Goal: Task Accomplishment & Management: Complete application form

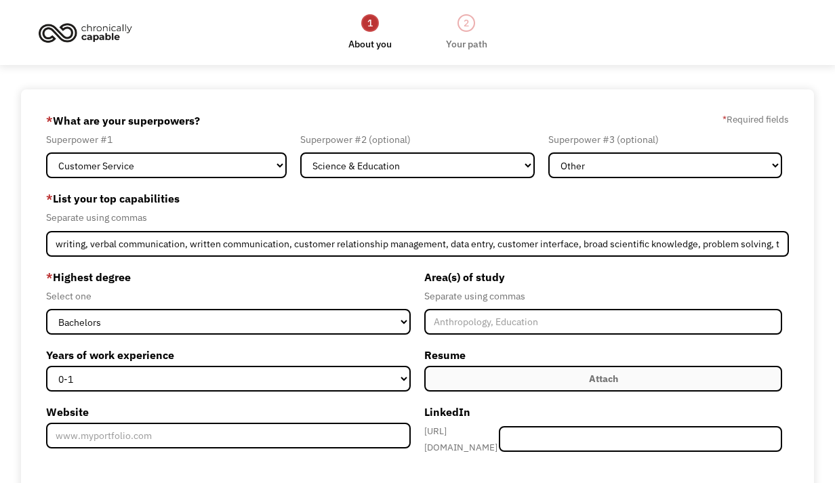
select select "Customer Service"
select select "Science & Education"
select select "Other"
select select "bachelors"
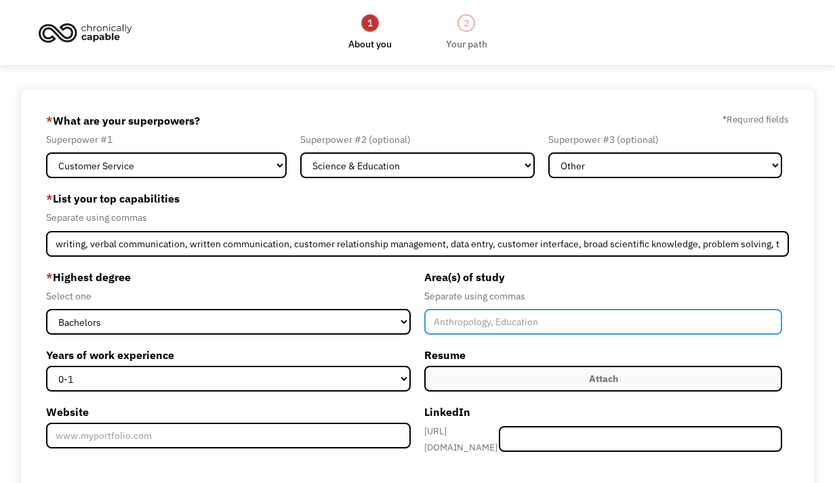
click at [499, 326] on input "Member-Create-Step1" at bounding box center [603, 322] width 358 height 26
type input "ichthyology, fisheries science, ecology, Biology, chemistry, grant writing"
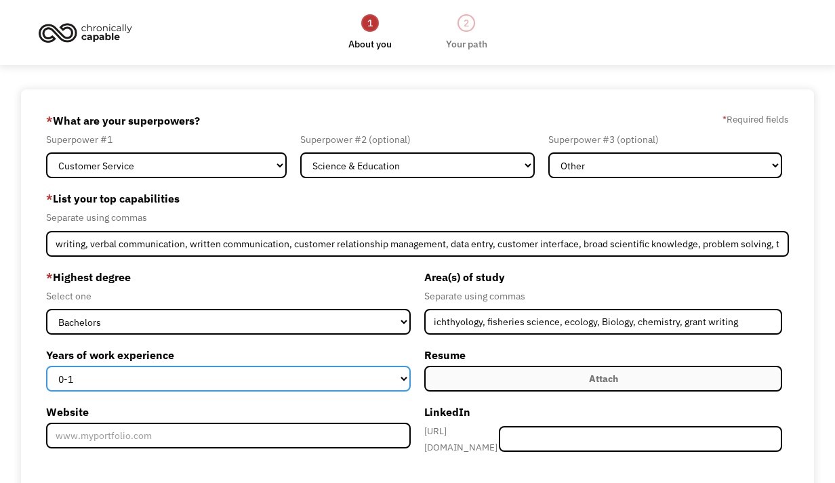
click at [85, 375] on select "0-1 2-4 5-10 11-15 15+" at bounding box center [228, 379] width 365 height 26
click at [46, 366] on select "0-1 2-4 5-10 11-15 15+" at bounding box center [228, 379] width 365 height 26
click at [85, 380] on select "0-1 2-4 5-10 11-15 15+" at bounding box center [228, 379] width 365 height 26
select select "15+"
click at [46, 366] on select "0-1 2-4 5-10 11-15 15+" at bounding box center [228, 379] width 365 height 26
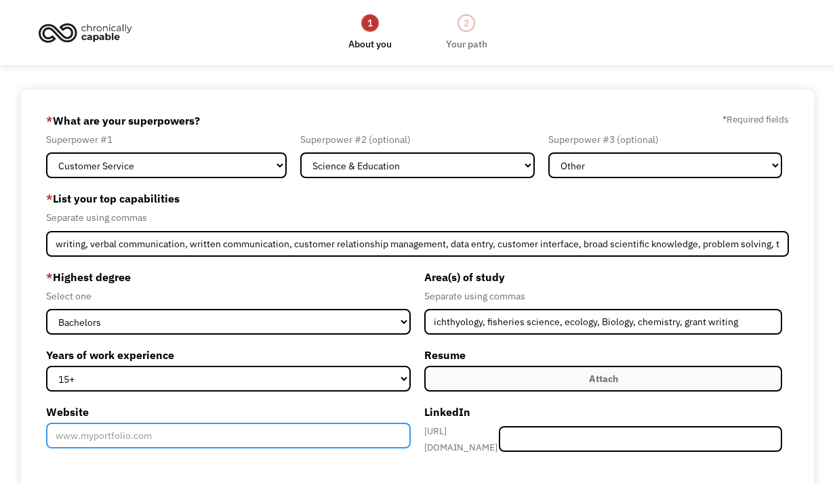
click at [167, 439] on input "Website" at bounding box center [228, 436] width 365 height 26
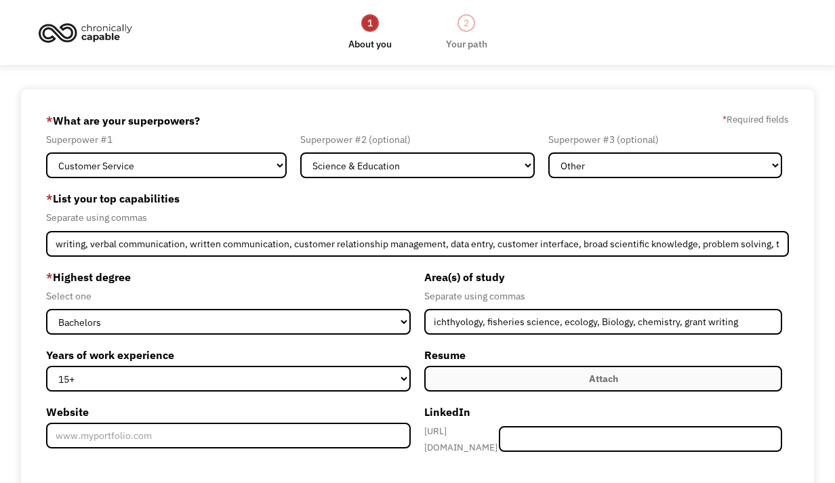
click at [419, 403] on div "Area(s) of study Separate using commas ichthyology, fisheries science, ecology,…" at bounding box center [603, 365] width 371 height 199
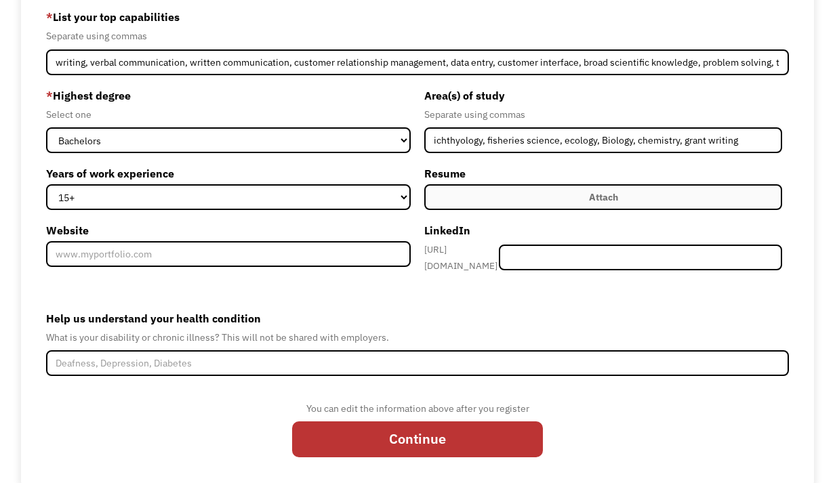
scroll to position [203, 0]
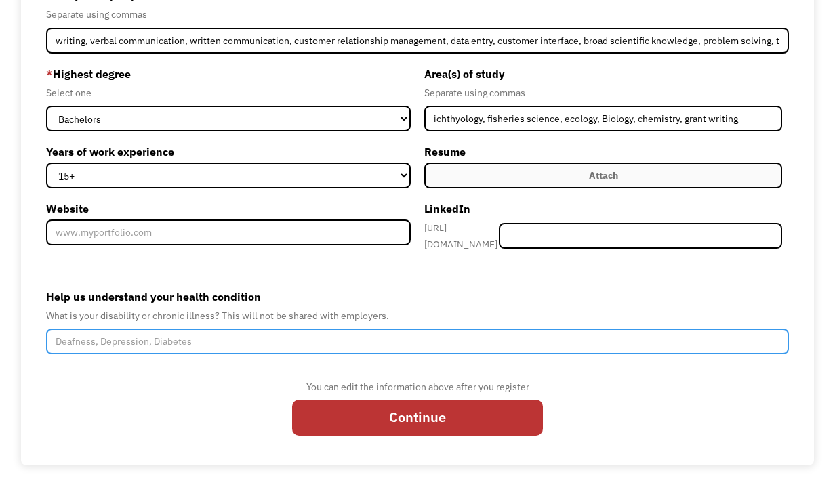
click at [81, 330] on input "Help us understand your health condition" at bounding box center [417, 342] width 743 height 26
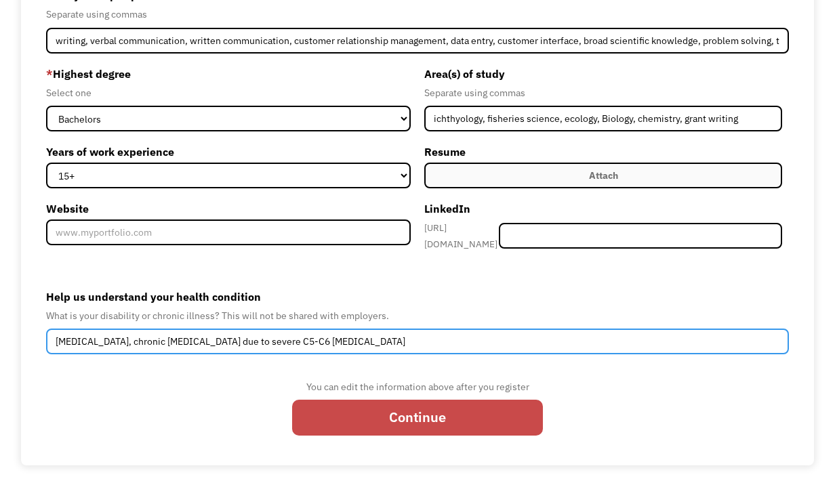
type input "depression, chronic neck pain due to severe C5-C6 degeneration"
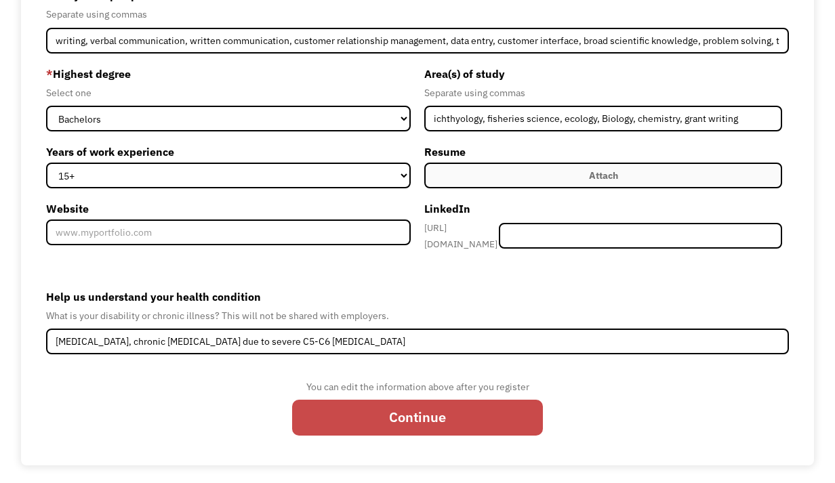
click at [432, 413] on input "Continue" at bounding box center [417, 418] width 251 height 36
type input "Please wait..."
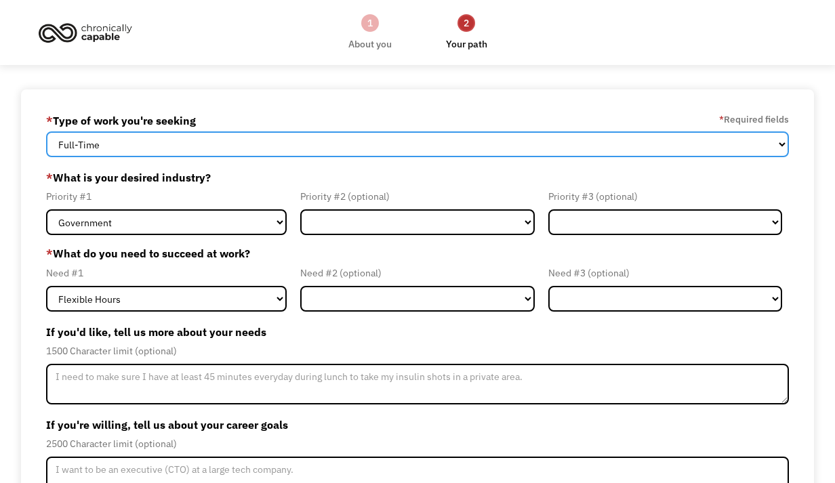
click at [121, 140] on select "Full-Time Part-Time Both Full-Time and Part-Time" at bounding box center [417, 144] width 743 height 26
select select "Both Full-Time and Part-Time"
click at [46, 131] on select "Full-Time Part-Time Both Full-Time and Part-Time" at bounding box center [417, 144] width 743 height 26
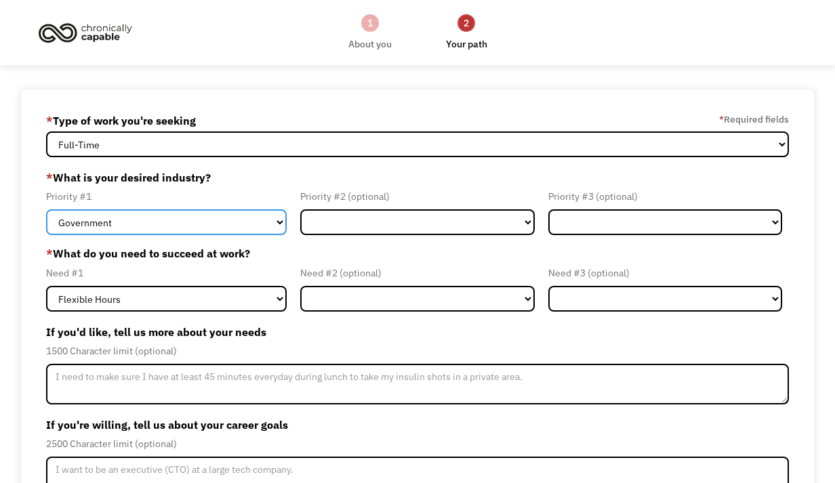
click at [278, 219] on select "Government Finance & Insurance Health & Social Care Tech & Engineering Creative…" at bounding box center [166, 222] width 241 height 26
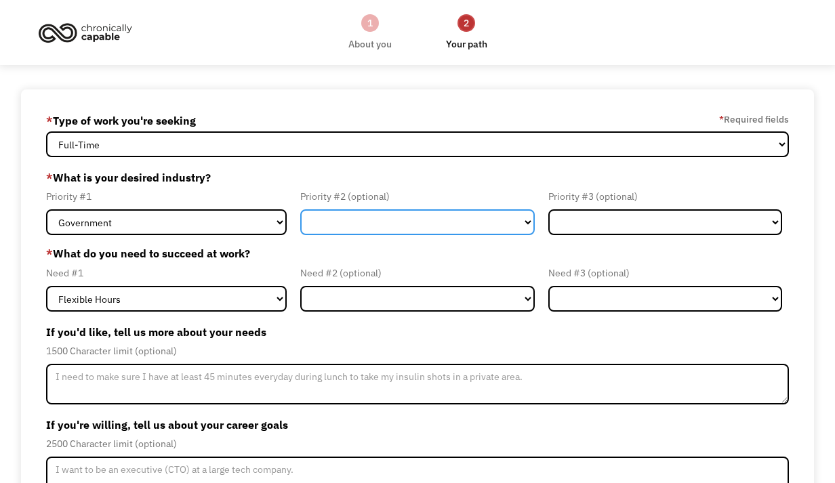
click at [488, 224] on select "Government Finance & Insurance Health & Social Care Tech & Engineering Creative…" at bounding box center [417, 222] width 234 height 26
select select "Health & Social Care"
click at [300, 209] on select "Government Finance & Insurance Health & Social Care Tech & Engineering Creative…" at bounding box center [417, 222] width 234 height 26
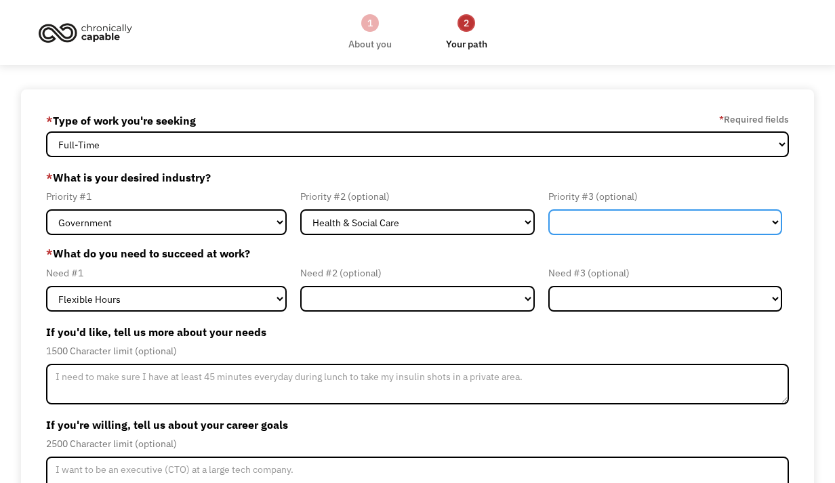
click at [636, 225] on select "Government Finance & Insurance Health & Social Care Tech & Engineering Creative…" at bounding box center [665, 222] width 234 height 26
select select "Administrative"
click at [548, 209] on select "Government Finance & Insurance Health & Social Care Tech & Engineering Creative…" at bounding box center [665, 222] width 234 height 26
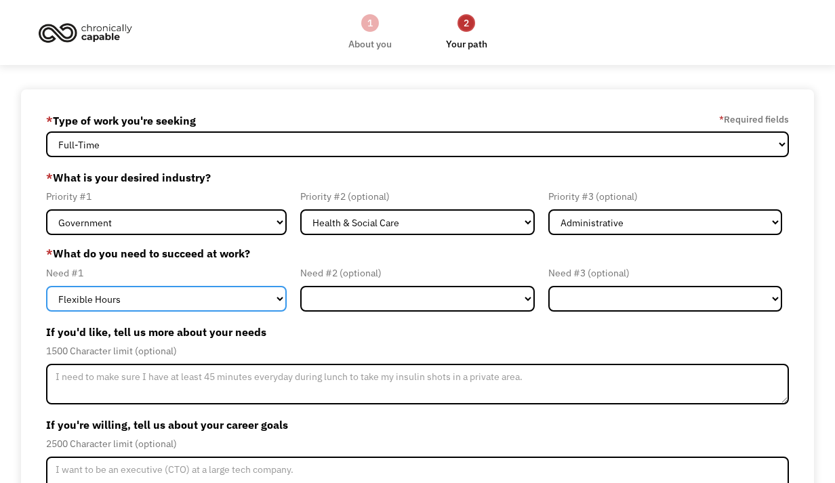
click at [268, 293] on select "Flexible Hours Remote Work Service Animal On-site Accommodations Visual Support…" at bounding box center [166, 299] width 241 height 26
select select "Remote Work"
click at [46, 286] on select "Flexible Hours Remote Work Service Animal On-site Accommodations Visual Support…" at bounding box center [166, 299] width 241 height 26
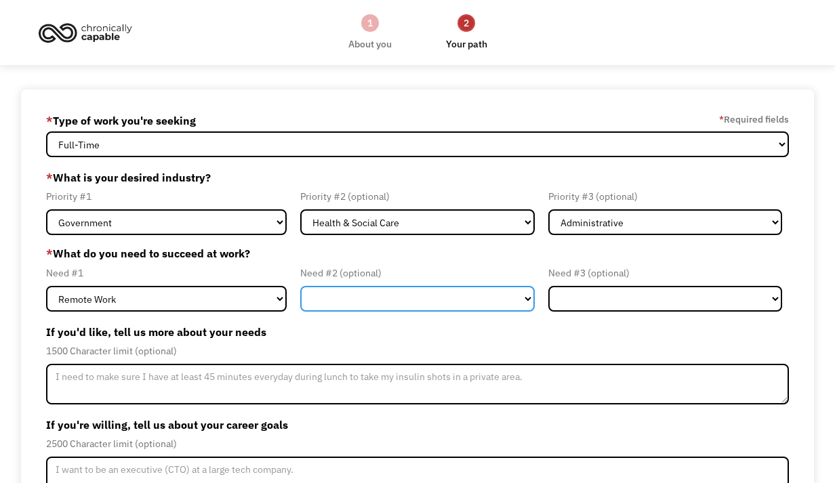
click at [527, 300] on select "Flexible Hours Remote Work Service Animal On-site Accommodations Visual Support…" at bounding box center [417, 299] width 234 height 26
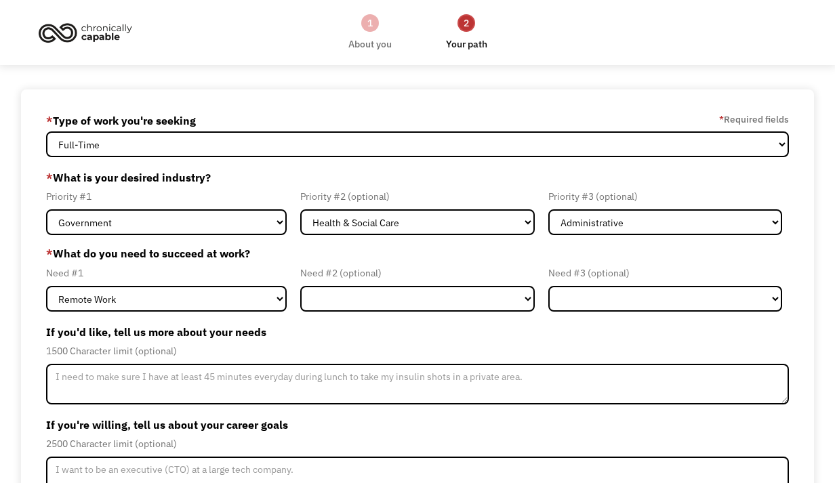
click at [279, 345] on div "1500 Character limit (optional)" at bounding box center [417, 351] width 743 height 16
click at [330, 349] on div "1500 Character limit (optional)" at bounding box center [417, 351] width 743 height 16
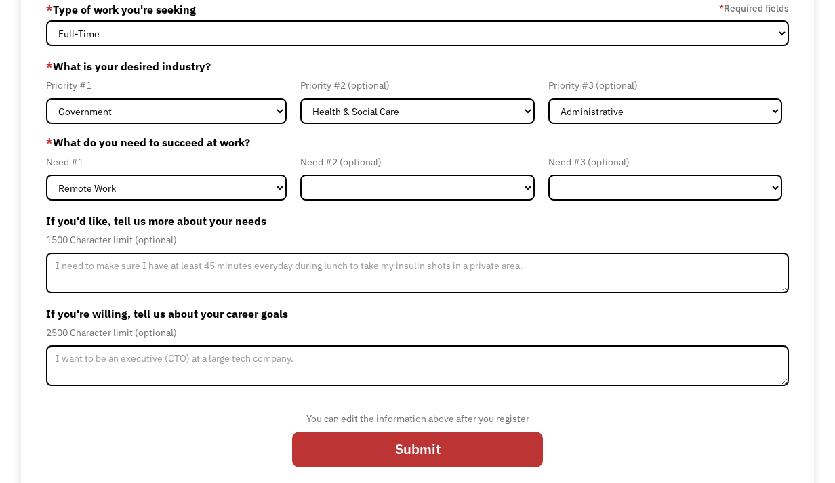
scroll to position [125, 0]
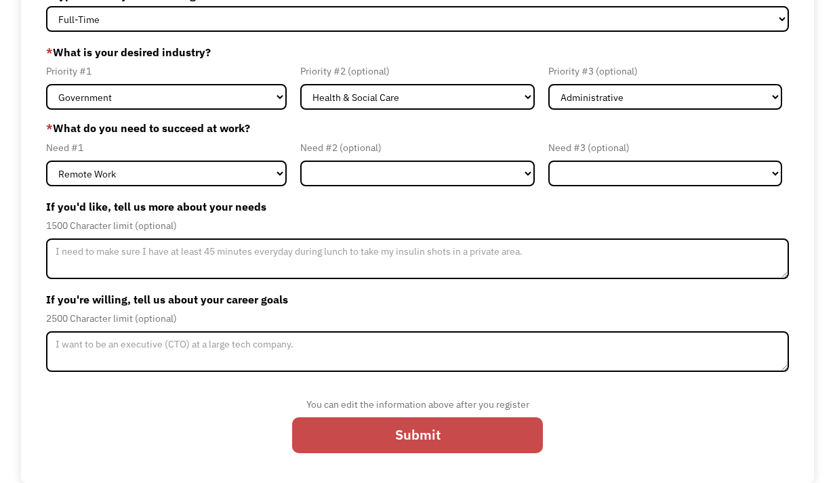
click at [345, 436] on input "Submit" at bounding box center [417, 436] width 251 height 36
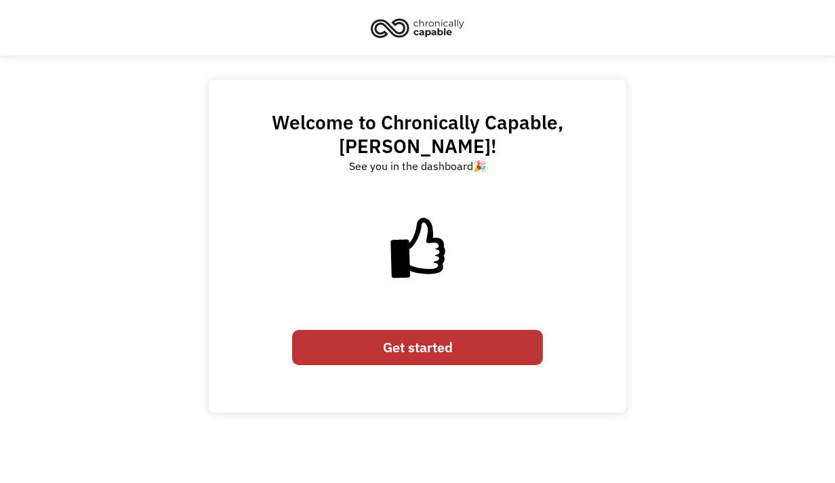
click at [400, 330] on link "Get started" at bounding box center [417, 348] width 251 height 36
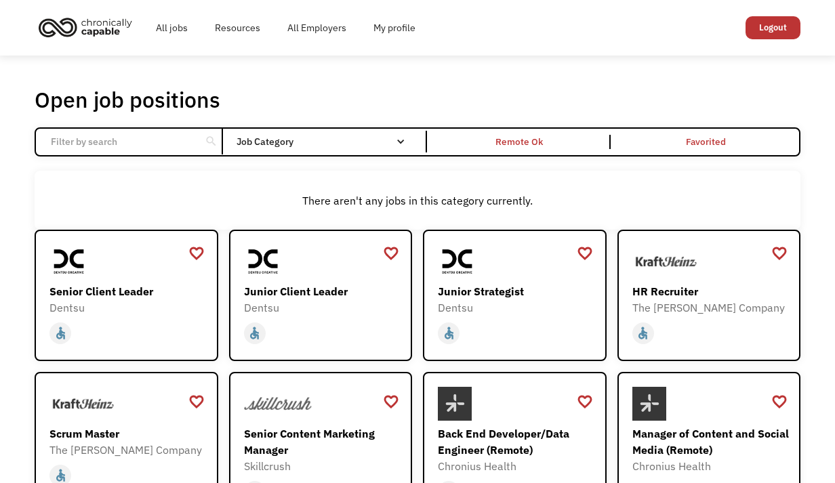
click at [153, 183] on div "There aren't any jobs in this category currently." at bounding box center [418, 200] width 766 height 59
click at [332, 305] on div "Dentsu" at bounding box center [322, 308] width 157 height 16
click at [575, 190] on div "There aren't any jobs in this category currently." at bounding box center [418, 200] width 766 height 59
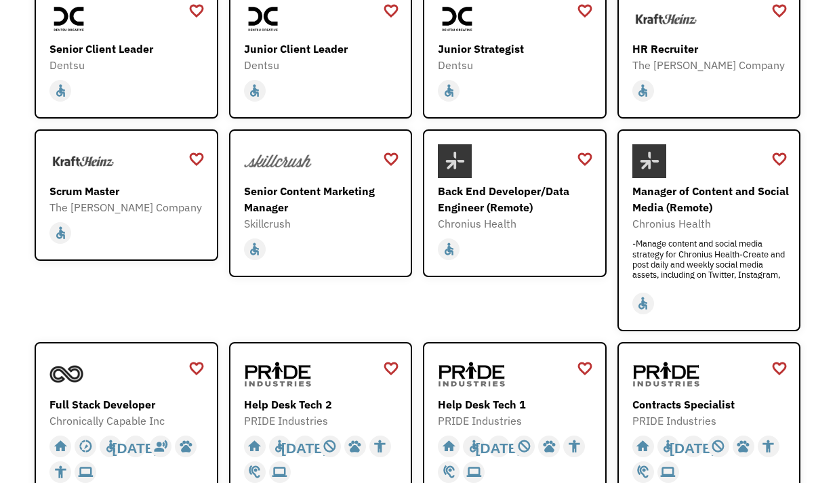
scroll to position [244, 0]
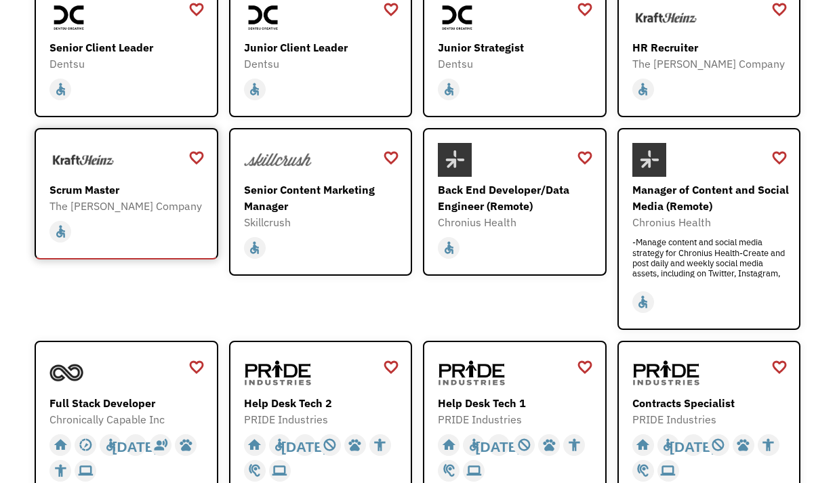
click at [104, 198] on div "The [PERSON_NAME] Company" at bounding box center [127, 206] width 157 height 16
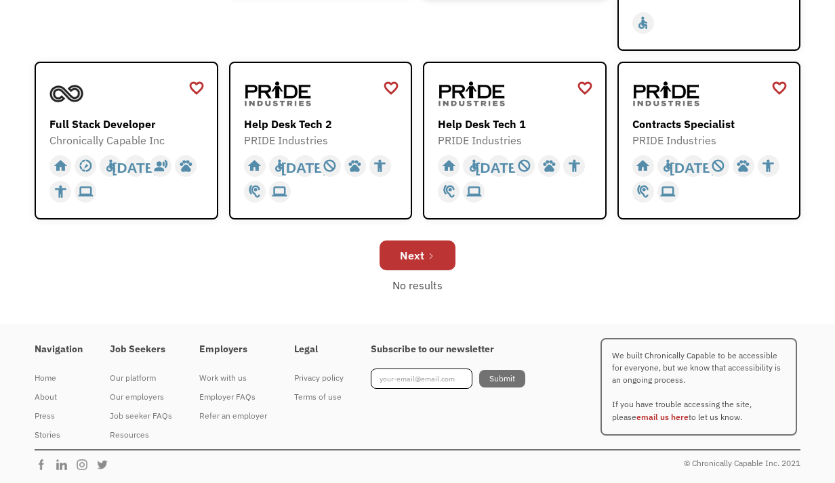
scroll to position [524, 0]
click at [289, 94] on img at bounding box center [278, 93] width 68 height 34
click at [413, 259] on div "Next" at bounding box center [412, 255] width 24 height 16
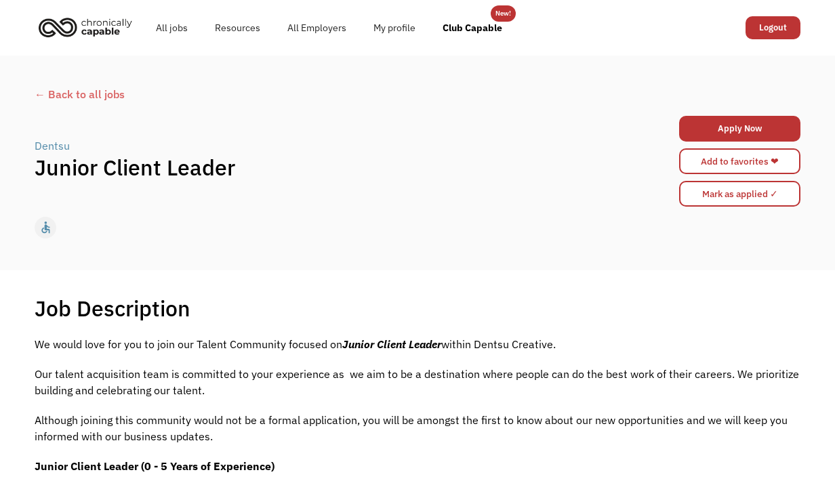
click at [319, 256] on div "← Back to all jobs Dentsu | Junior Client Leader Apply Now 68e825cf10acc6e68bb6…" at bounding box center [417, 163] width 835 height 215
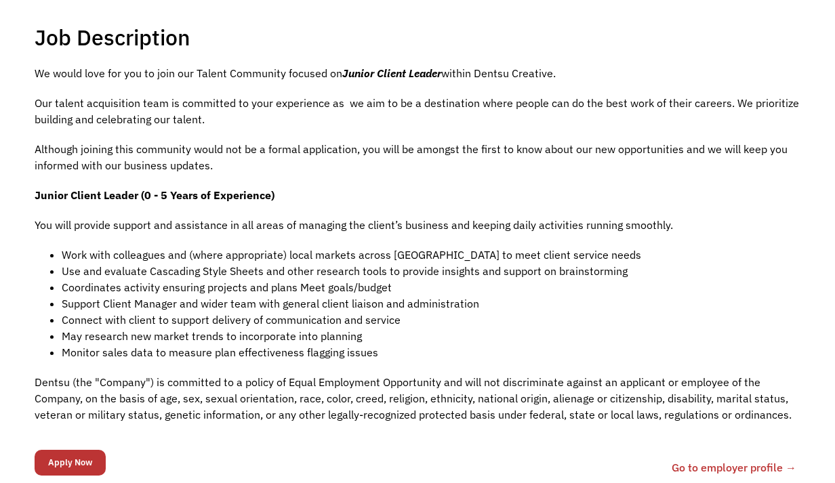
scroll to position [298, 0]
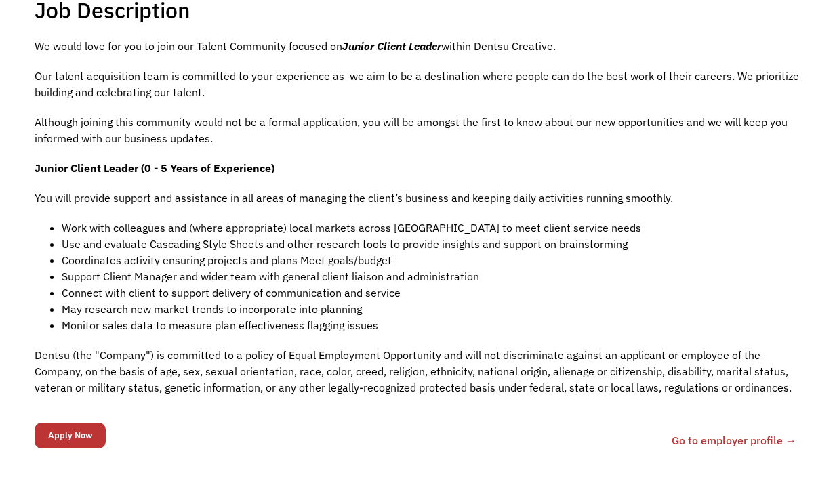
click at [414, 150] on div "We would love for you to join our Talent Community focused on Junior Client Lea…" at bounding box center [418, 223] width 766 height 371
click at [340, 129] on p "Although joining this community would not be a formal application, you will be …" at bounding box center [418, 130] width 766 height 33
click at [720, 441] on link "Go to employer profile →" at bounding box center [734, 440] width 125 height 16
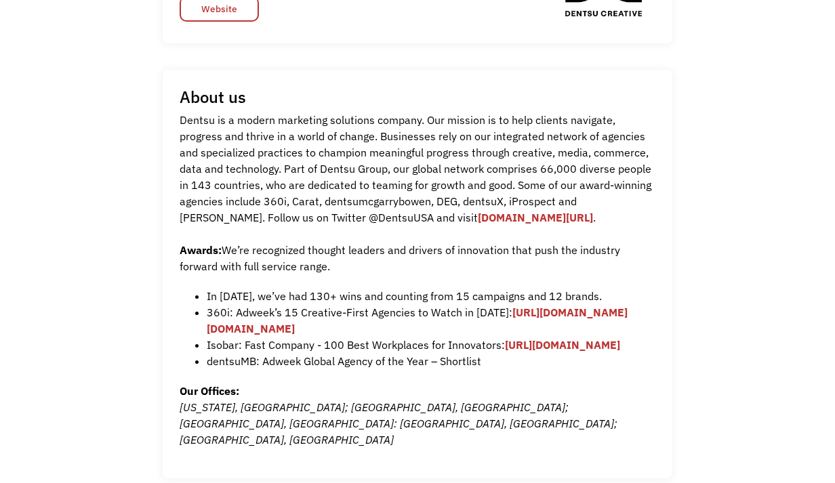
scroll to position [352, 0]
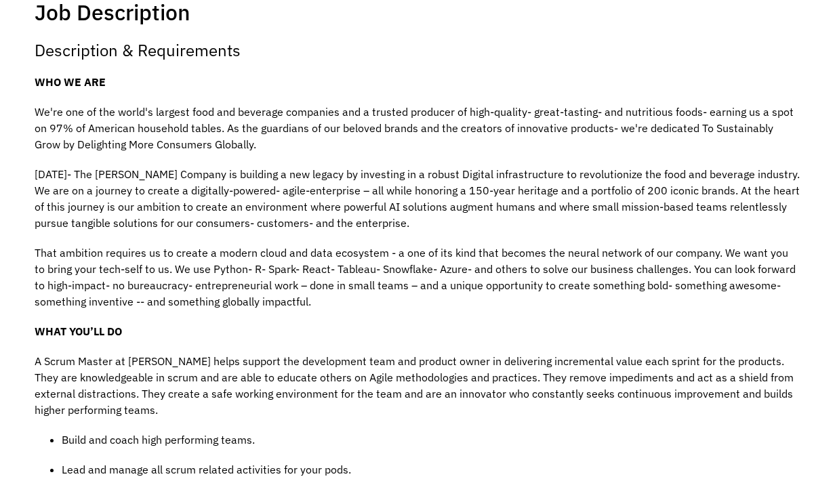
scroll to position [298, 0]
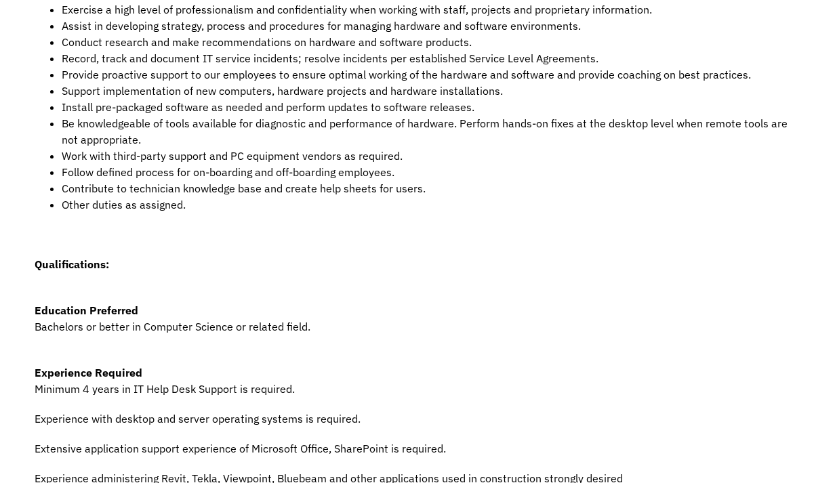
scroll to position [461, 0]
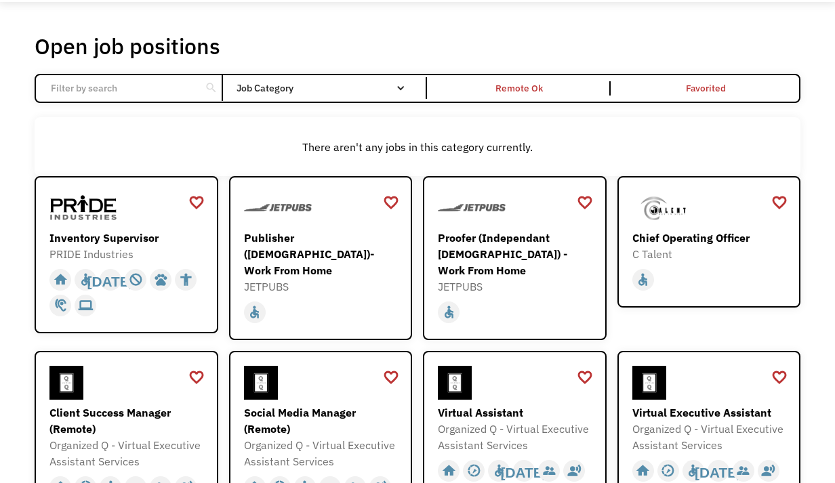
scroll to position [54, 0]
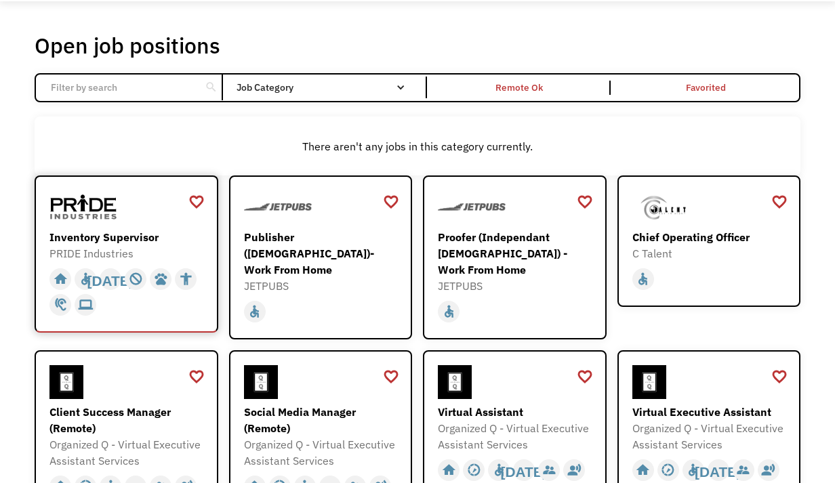
click at [93, 222] on img at bounding box center [83, 207] width 68 height 34
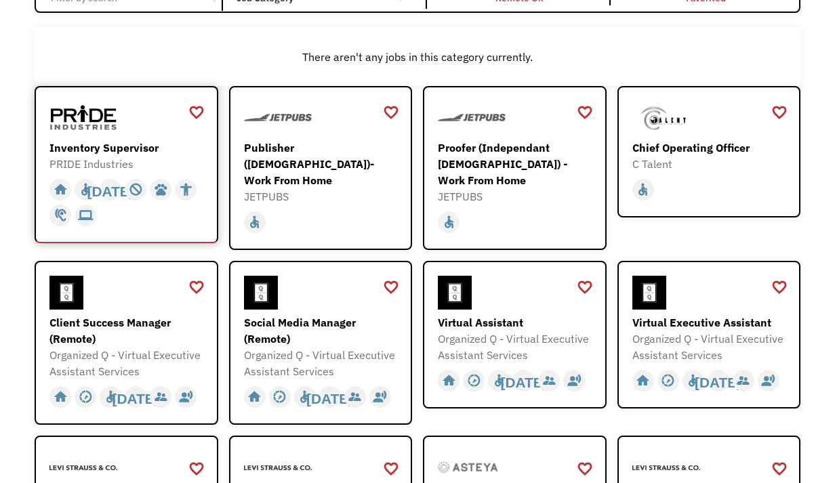
scroll to position [163, 0]
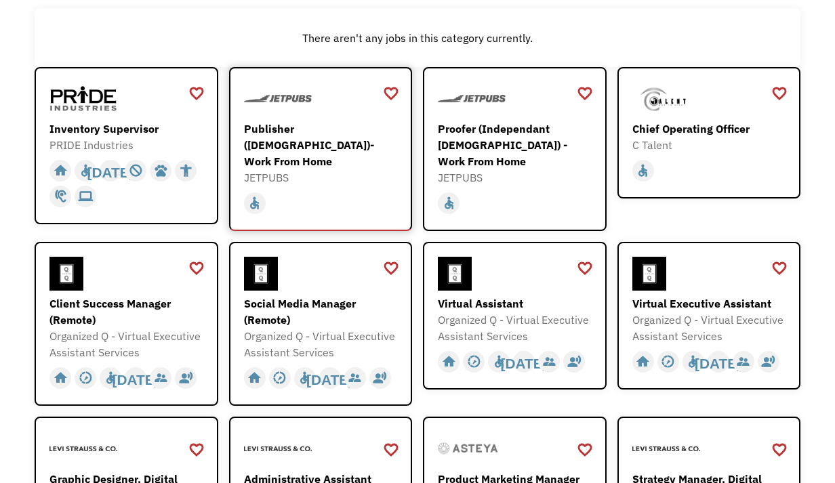
click at [346, 138] on div "Publisher ([DEMOGRAPHIC_DATA])- Work From Home" at bounding box center [322, 145] width 157 height 49
click at [496, 138] on div "Proofer (Independant Contractor) - Work From Home" at bounding box center [516, 145] width 157 height 49
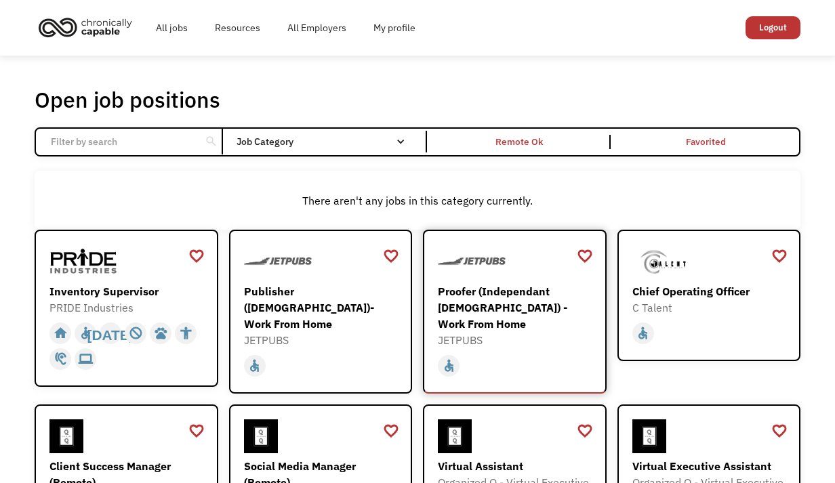
scroll to position [7, 0]
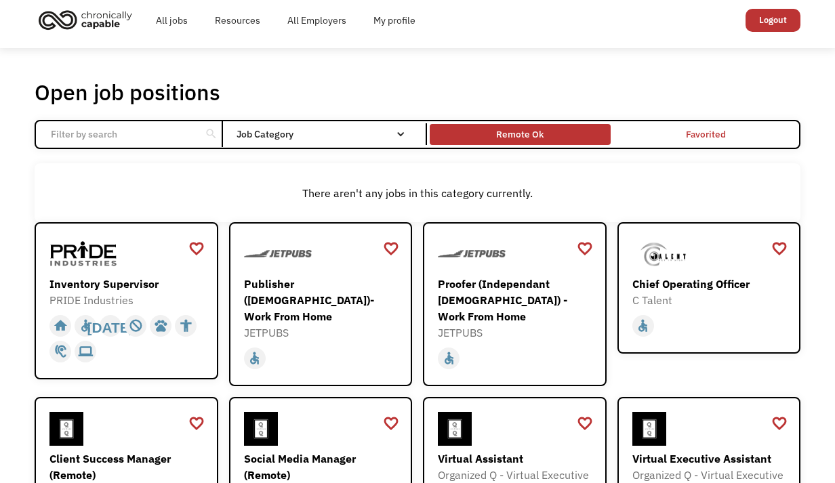
click at [544, 134] on div "Remote Ok" at bounding box center [520, 134] width 180 height 14
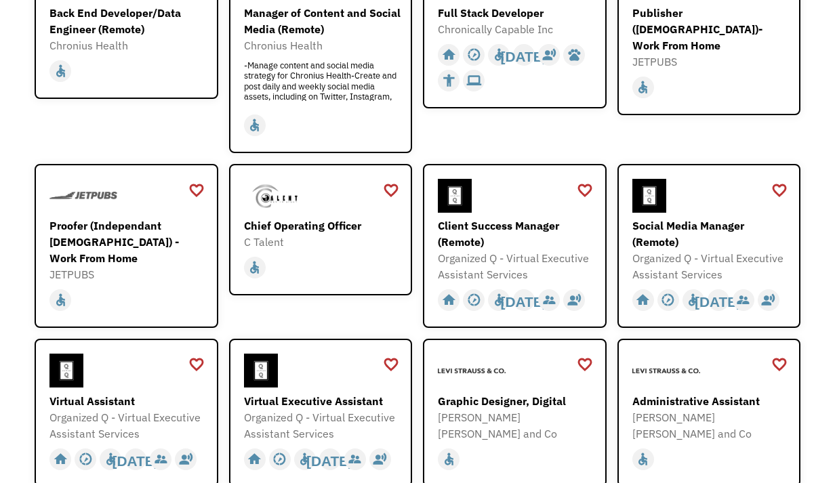
scroll to position [306, 0]
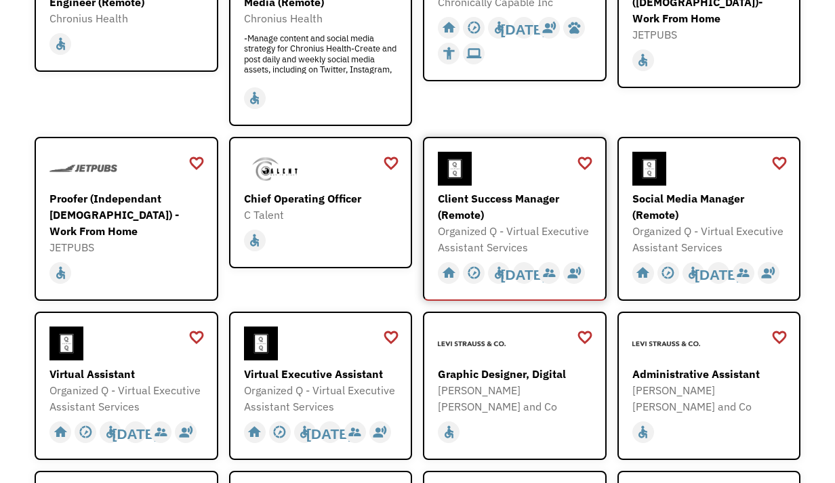
click at [470, 205] on div "Client Success Manager (Remote)" at bounding box center [516, 206] width 157 height 33
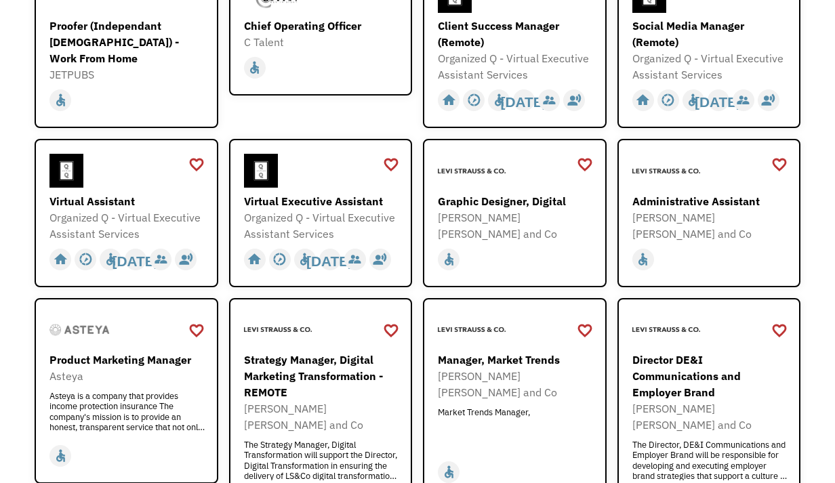
scroll to position [495, 0]
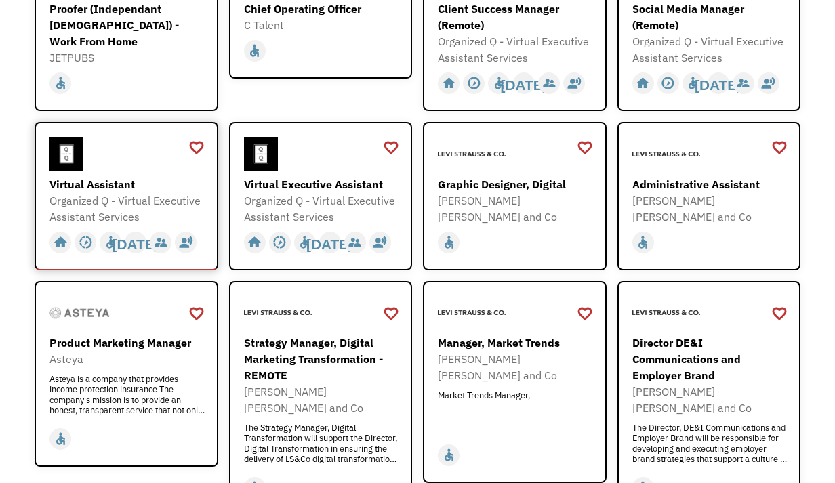
click at [90, 185] on div "Virtual Assistant" at bounding box center [127, 184] width 157 height 16
click at [714, 185] on div "Administrative Assistant" at bounding box center [710, 184] width 157 height 16
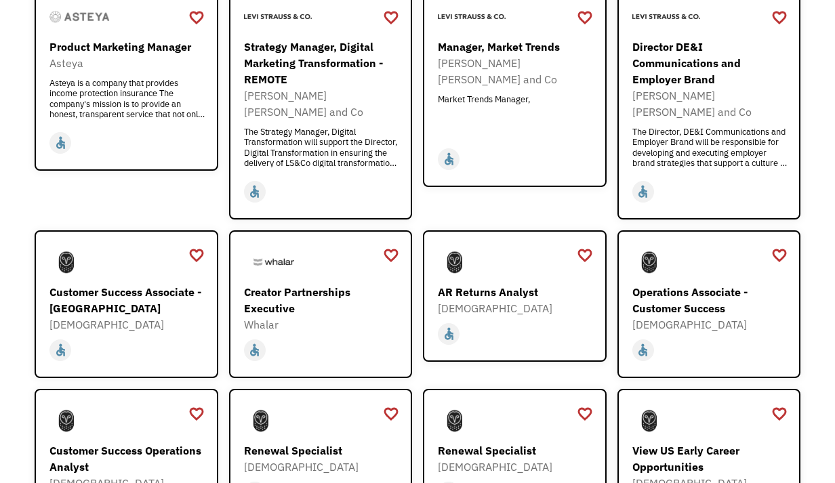
scroll to position [794, 0]
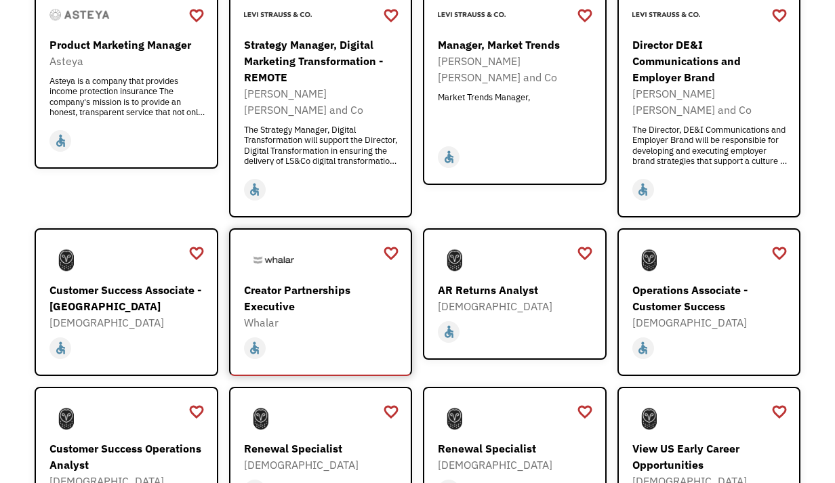
click at [315, 282] on div "Creator Partnerships Executive" at bounding box center [322, 298] width 157 height 33
click at [534, 190] on div "favorite_border favorite Saving Manager, Market Trends Levi Strauss and Co Mark…" at bounding box center [515, 100] width 184 height 235
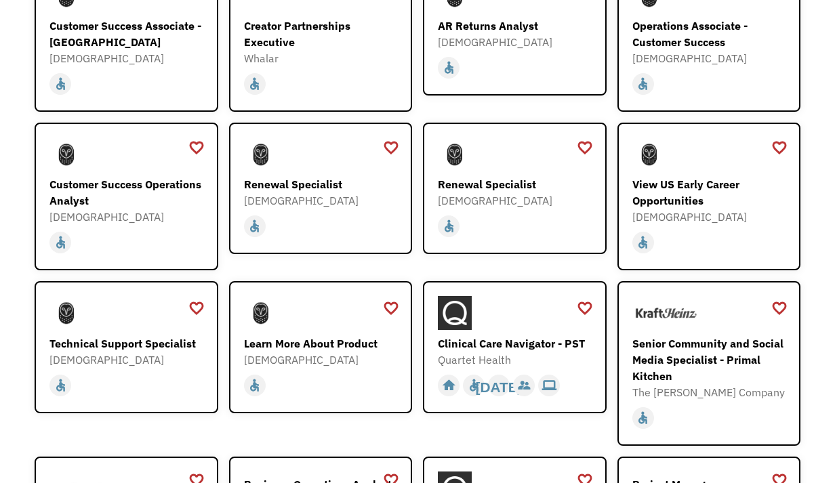
scroll to position [1065, 0]
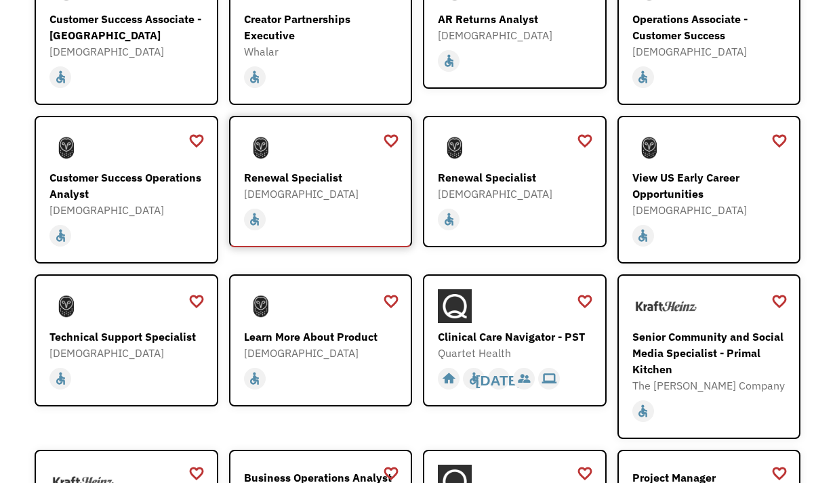
click at [317, 169] on div "Renewal Specialist" at bounding box center [322, 177] width 157 height 16
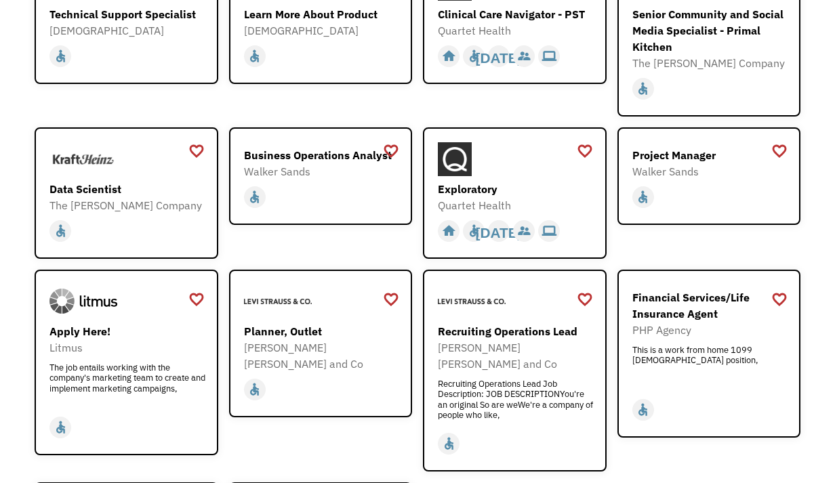
scroll to position [1390, 0]
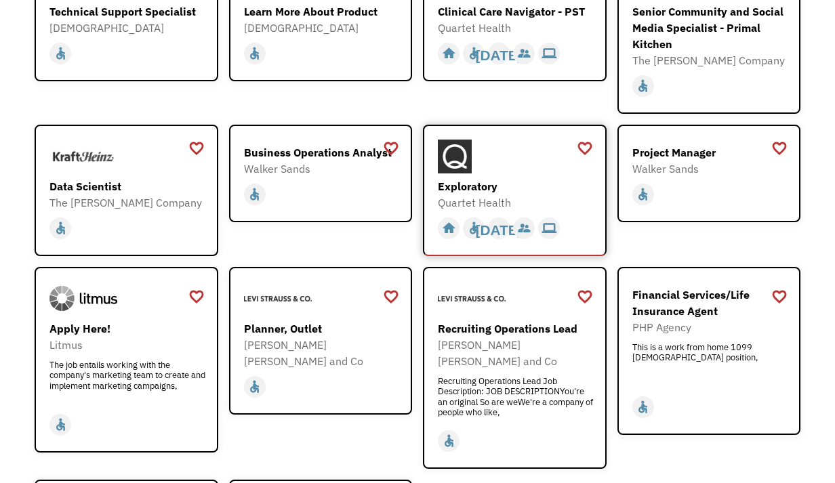
click at [442, 149] on img at bounding box center [455, 157] width 34 height 34
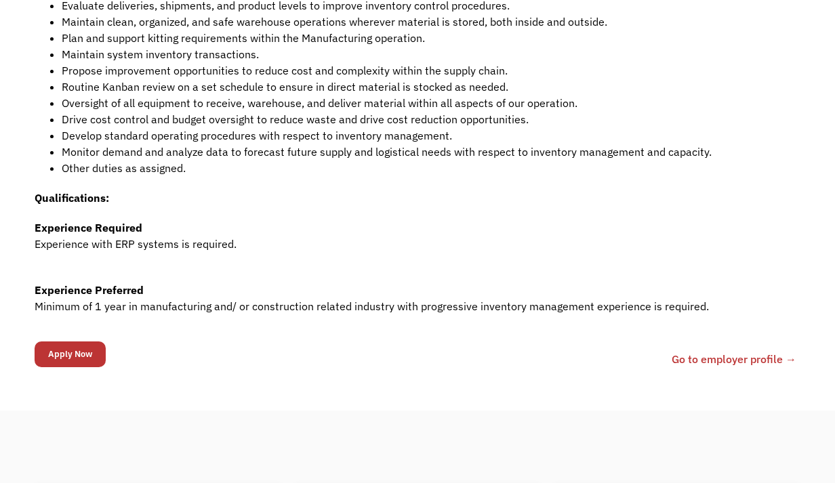
scroll to position [461, 0]
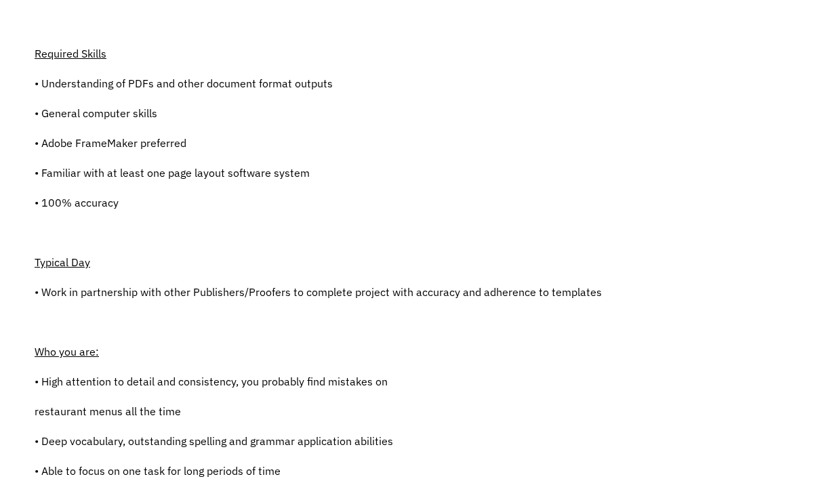
scroll to position [352, 0]
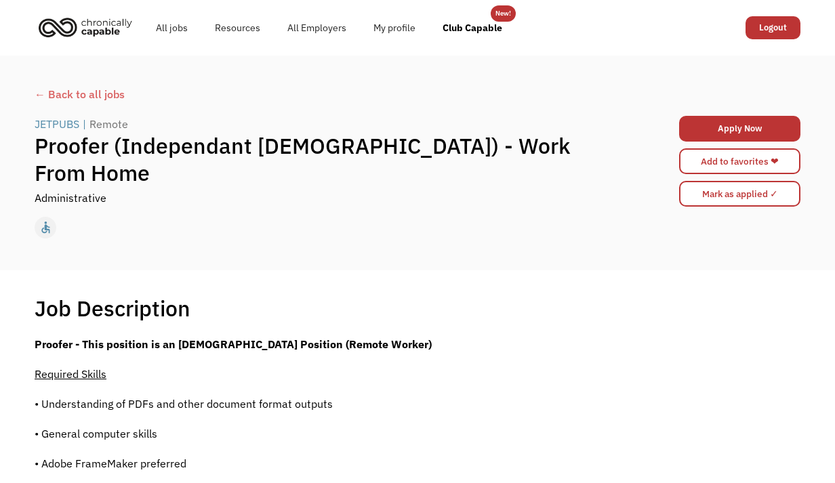
click at [491, 262] on div "← Back to all jobs JETPUBS | Remote Proofer (Independant [DEMOGRAPHIC_DATA]) - …" at bounding box center [417, 163] width 835 height 215
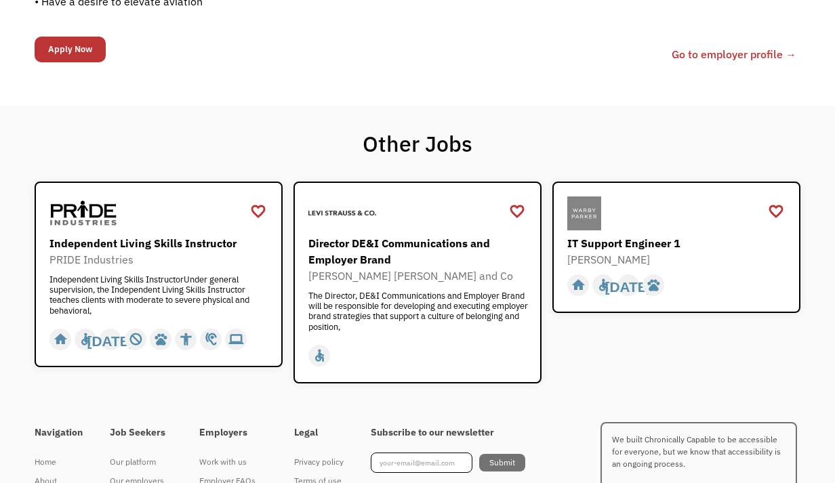
scroll to position [1274, 0]
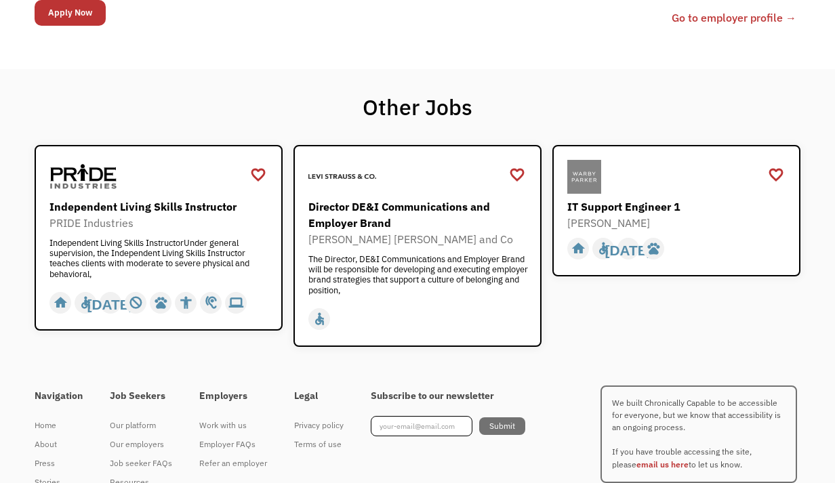
click at [700, 16] on link "Go to employer profile →" at bounding box center [734, 17] width 125 height 16
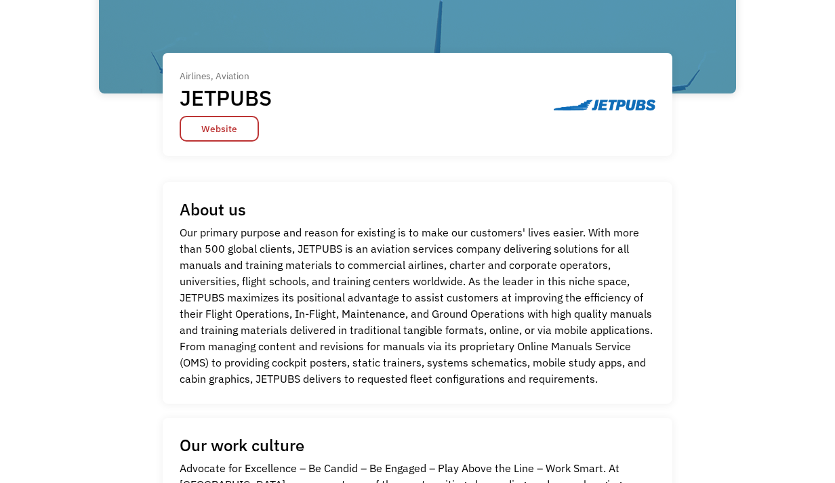
scroll to position [217, 0]
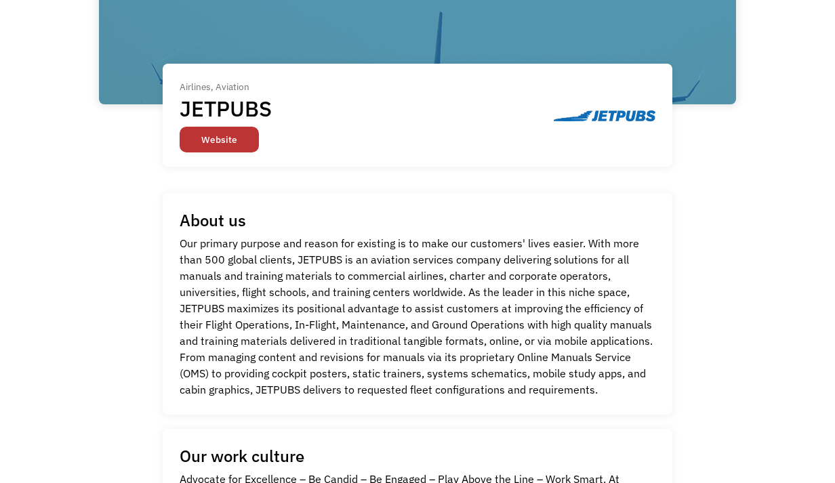
click at [223, 139] on link "Website" at bounding box center [219, 140] width 79 height 26
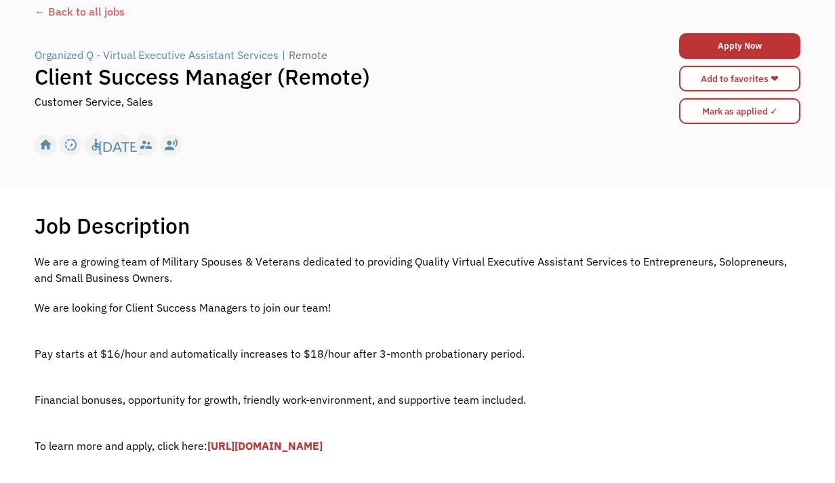
scroll to position [81, 0]
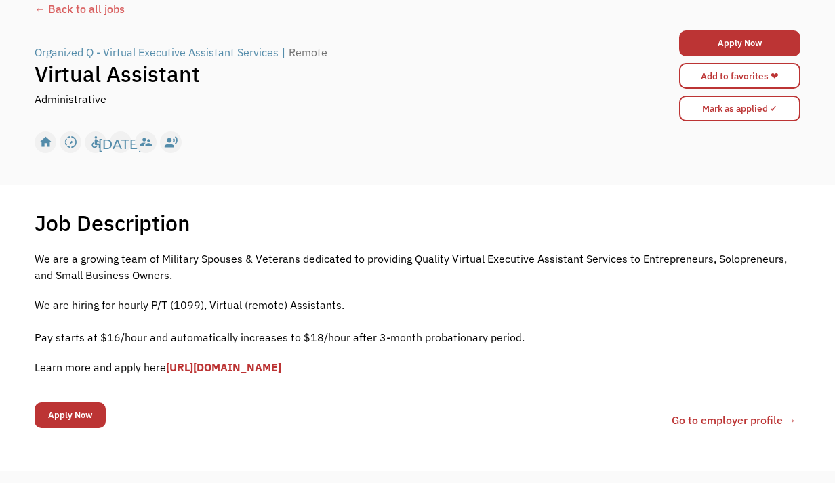
scroll to position [108, 0]
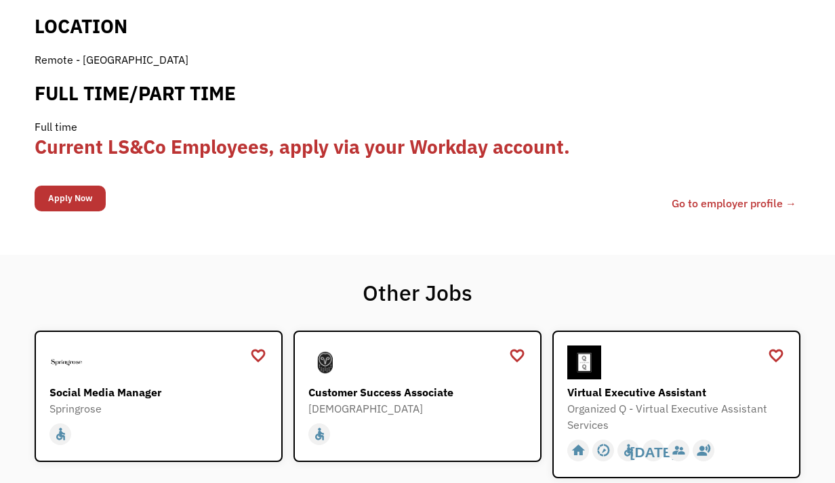
scroll to position [1491, 0]
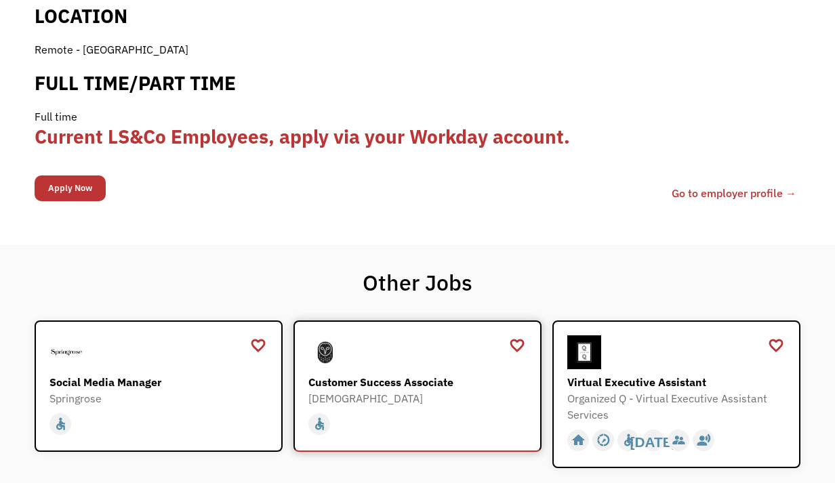
click at [380, 374] on div "Customer Success Associate" at bounding box center [419, 382] width 222 height 16
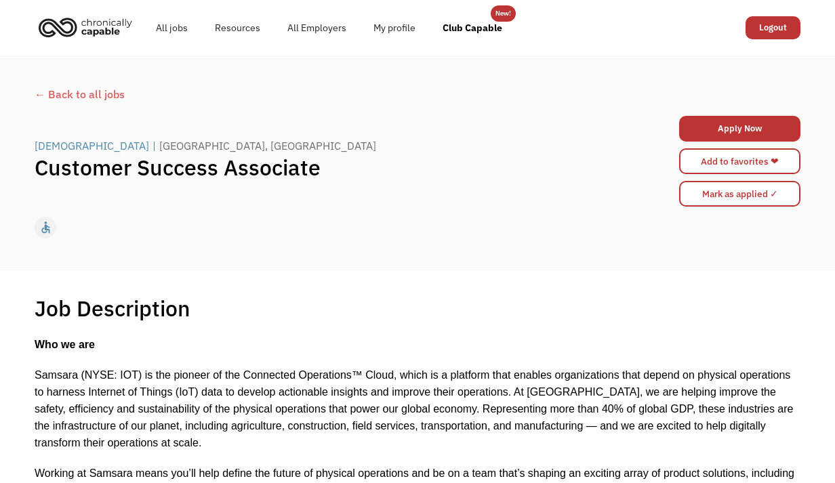
click at [422, 307] on div "Job Description Filter using keywords Search" at bounding box center [418, 308] width 766 height 27
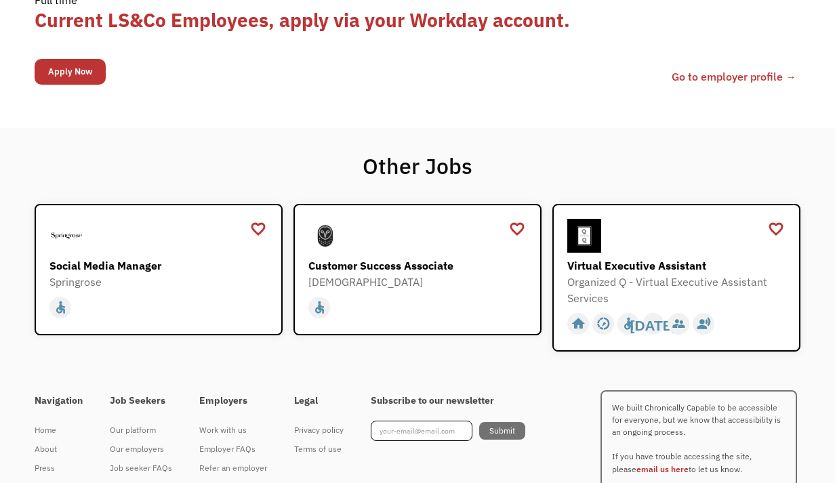
scroll to position [1491, 0]
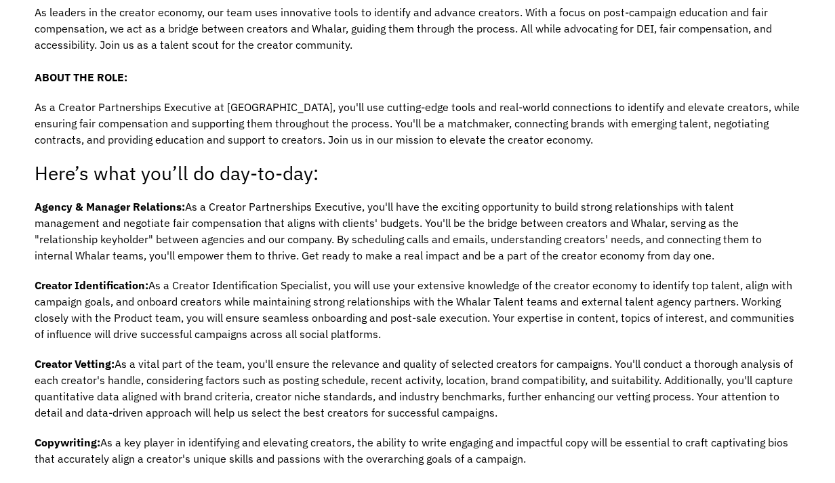
scroll to position [624, 0]
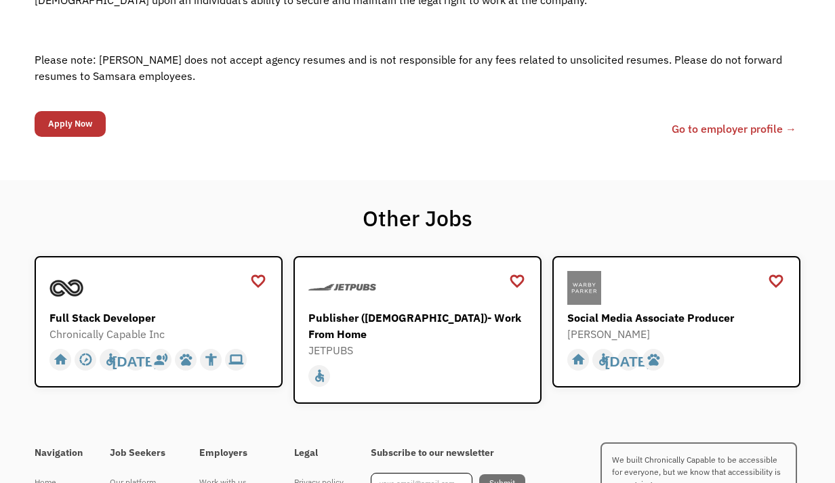
scroll to position [1898, 0]
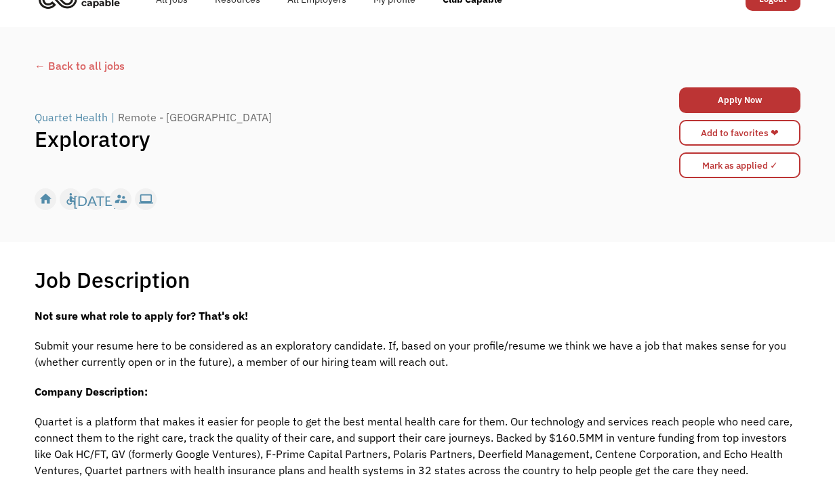
scroll to position [27, 0]
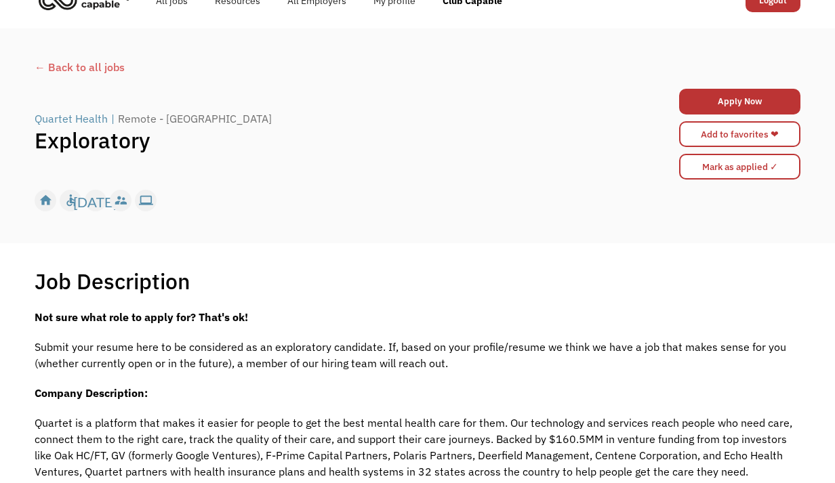
click at [85, 119] on div "Quartet Health" at bounding box center [71, 118] width 73 height 16
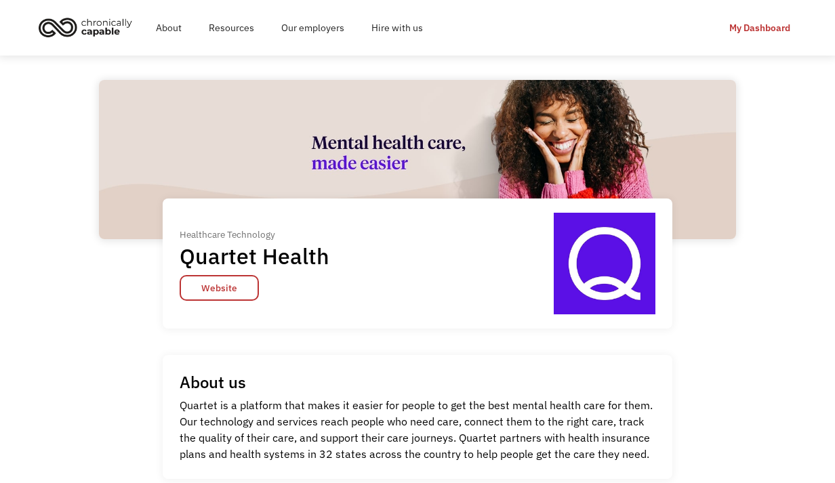
click at [713, 304] on div "Healthcare Technology Quartet Health Website Healthcare Technology Quartet Heal…" at bounding box center [417, 225] width 637 height 290
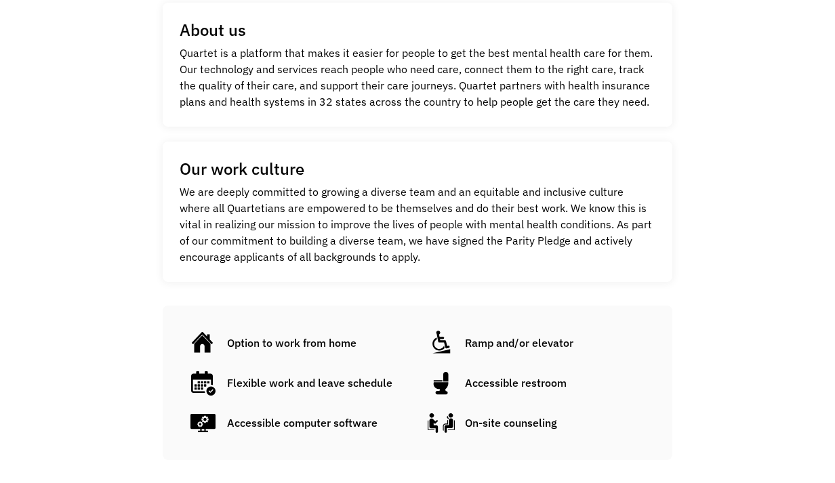
scroll to position [407, 0]
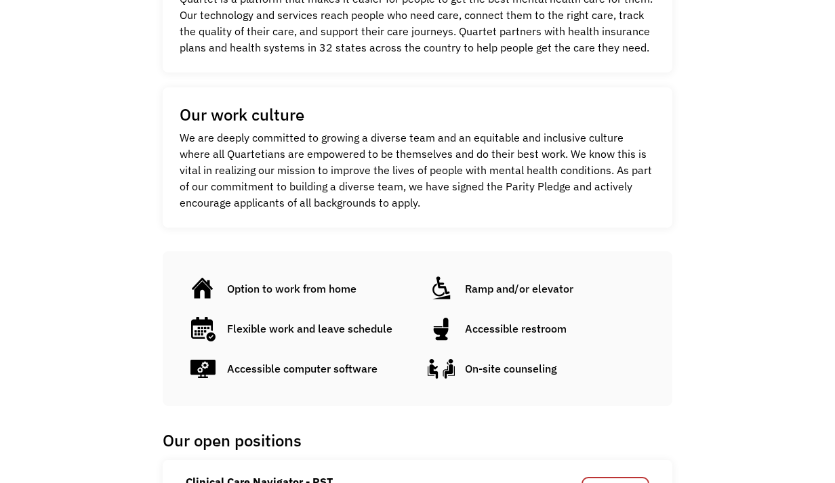
click at [718, 79] on div "Healthcare Technology Quartet Health Website Healthcare Technology Quartet Heal…" at bounding box center [417, 39] width 637 height 733
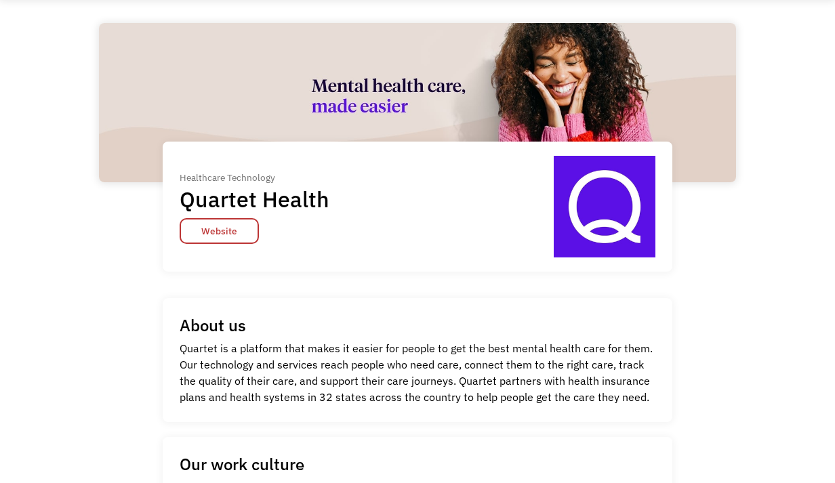
scroll to position [54, 0]
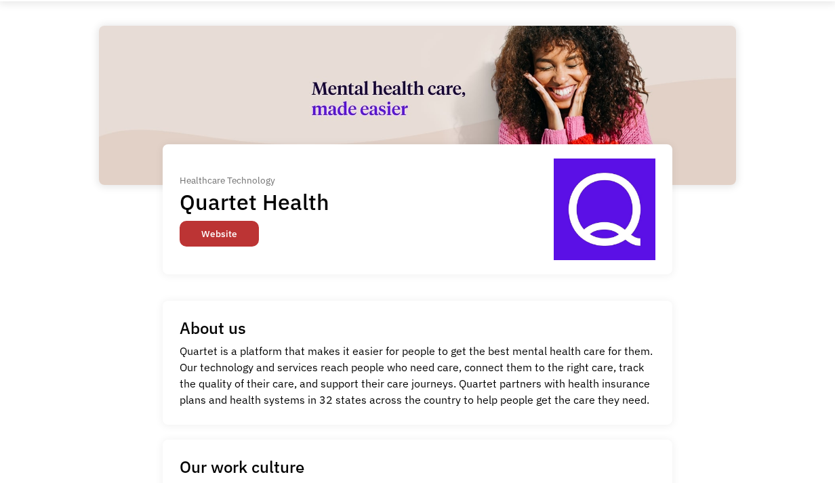
click at [220, 235] on link "Website" at bounding box center [219, 234] width 79 height 26
